Goal: Task Accomplishment & Management: Manage account settings

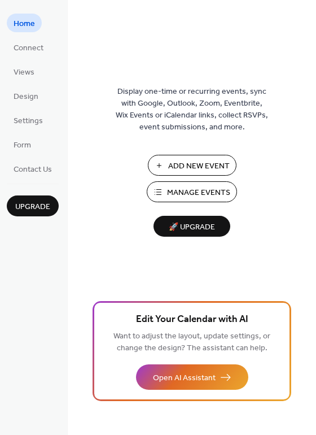
click at [214, 192] on span "Manage Events" at bounding box center [198, 193] width 63 height 12
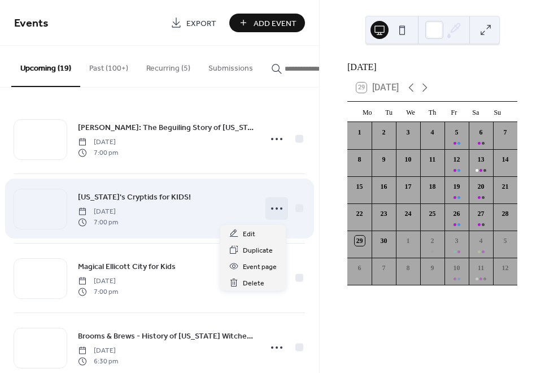
click at [280, 210] on circle at bounding box center [281, 208] width 2 height 2
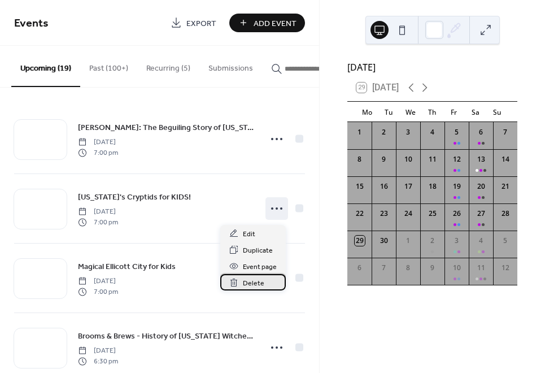
click at [252, 285] on span "Delete" at bounding box center [253, 283] width 21 height 12
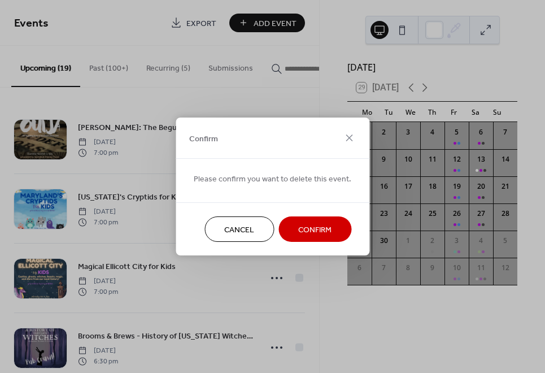
click at [306, 234] on span "Confirm" at bounding box center [314, 230] width 33 height 12
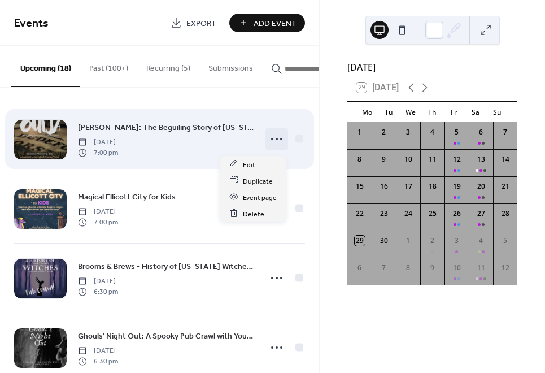
click at [280, 140] on circle at bounding box center [281, 139] width 2 height 2
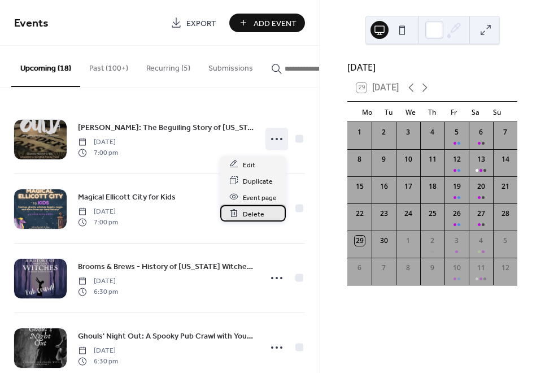
click at [255, 212] on span "Delete" at bounding box center [253, 214] width 21 height 12
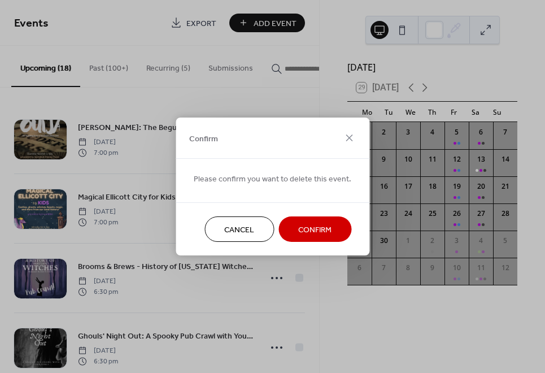
click at [334, 233] on button "Confirm" at bounding box center [315, 228] width 73 height 25
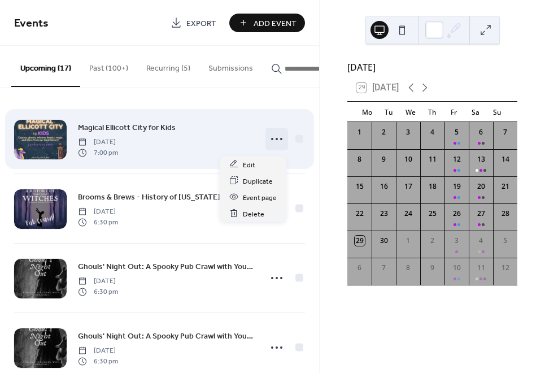
click at [276, 142] on icon at bounding box center [277, 139] width 18 height 18
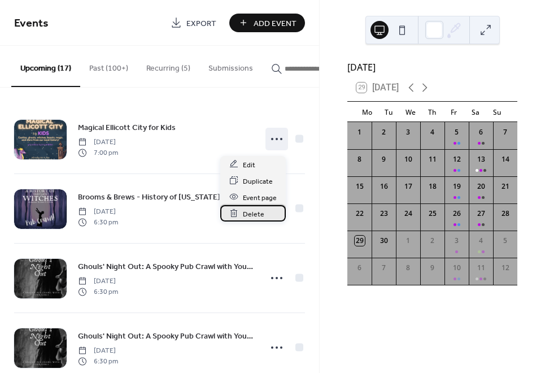
click at [257, 212] on span "Delete" at bounding box center [253, 214] width 21 height 12
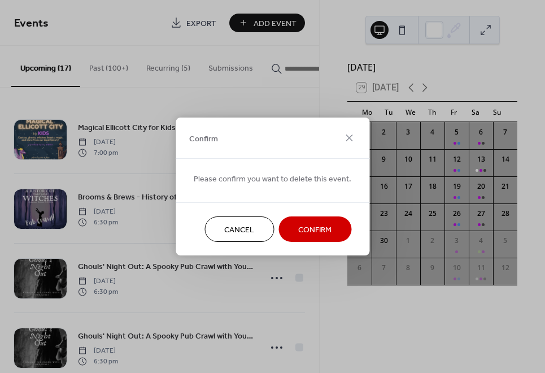
click at [307, 224] on span "Confirm" at bounding box center [314, 230] width 33 height 12
